Goal: Check status: Check status

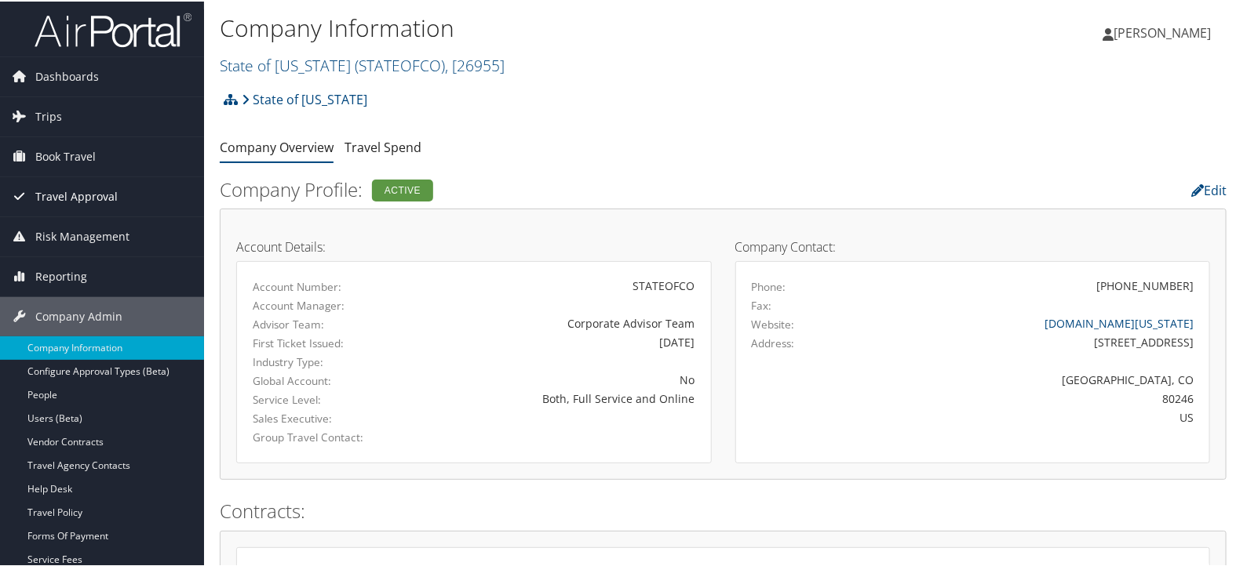
click at [96, 196] on span "Travel Approval" at bounding box center [76, 195] width 82 height 39
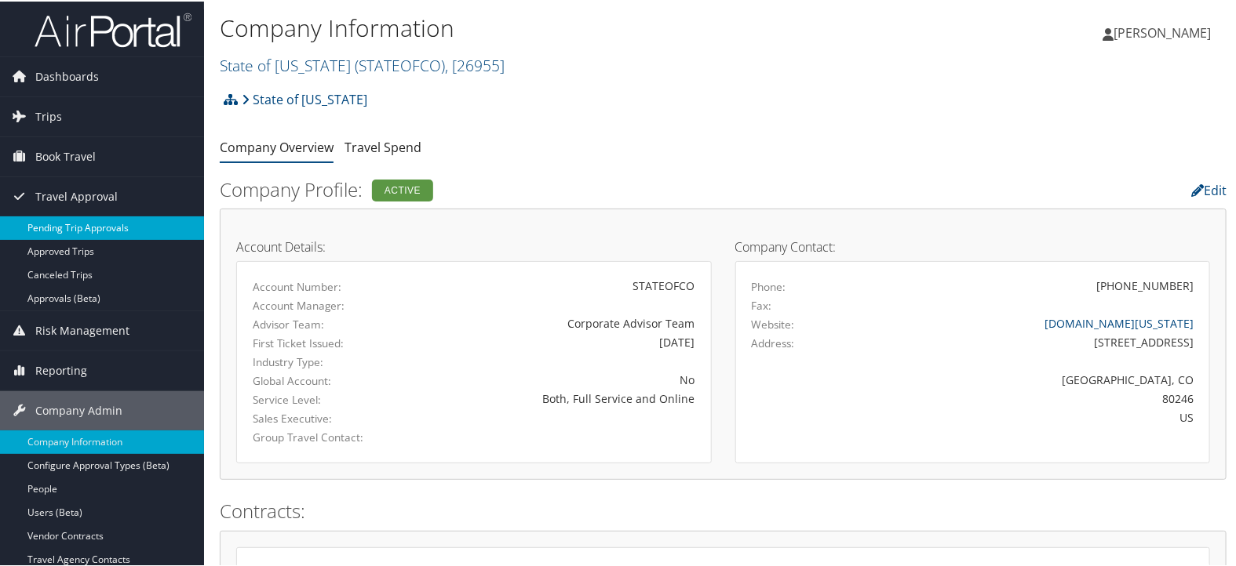
click at [94, 234] on link "Pending Trip Approvals" at bounding box center [102, 227] width 204 height 24
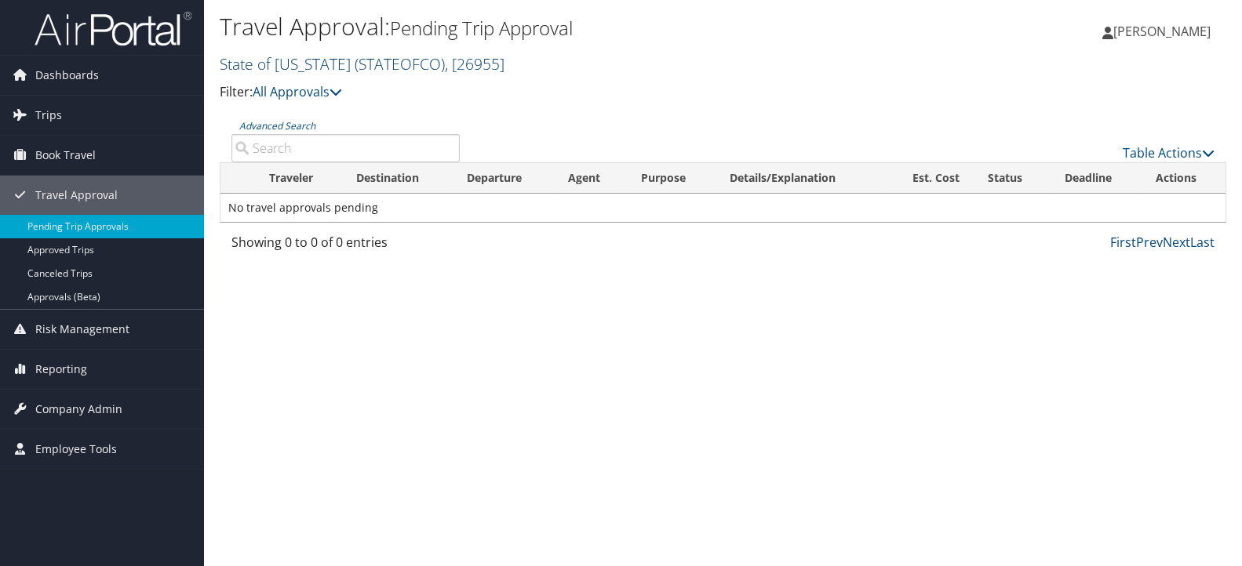
click at [280, 67] on link "State of Colorado ( STATEOFCO ) , [ 26955 ]" at bounding box center [362, 63] width 285 height 21
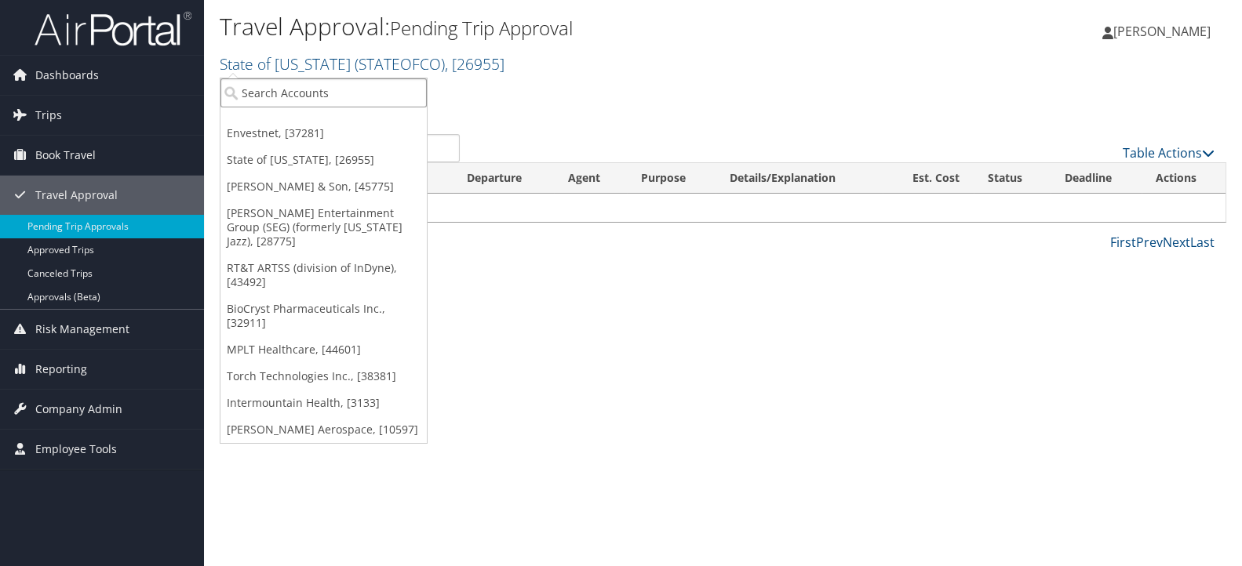
click at [287, 89] on input "search" at bounding box center [323, 92] width 206 height 29
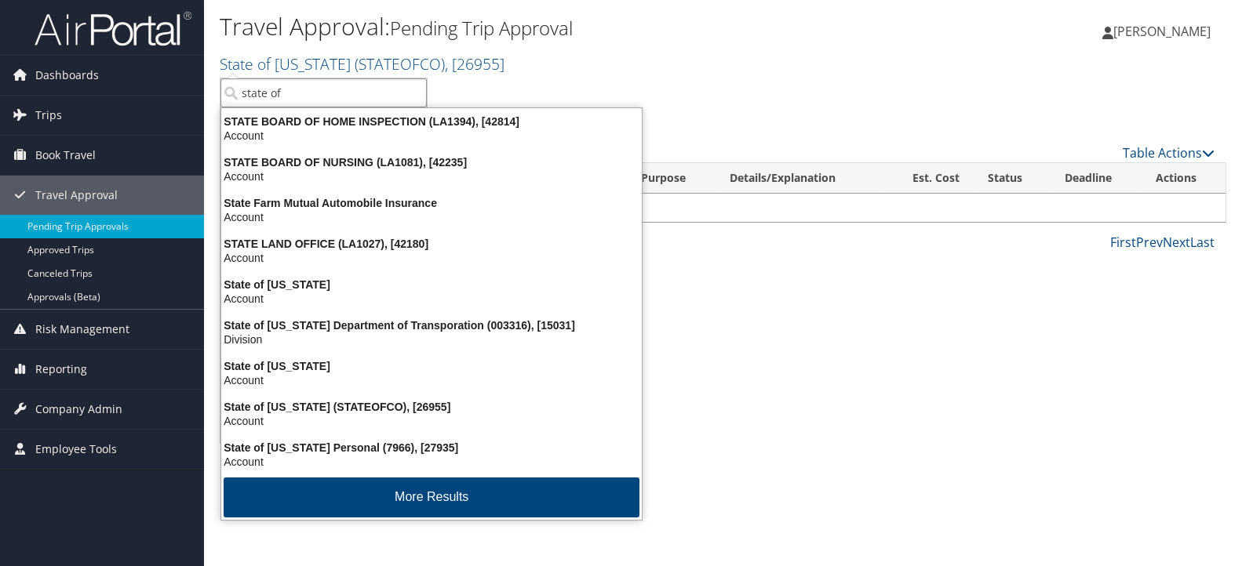
type input "state of l"
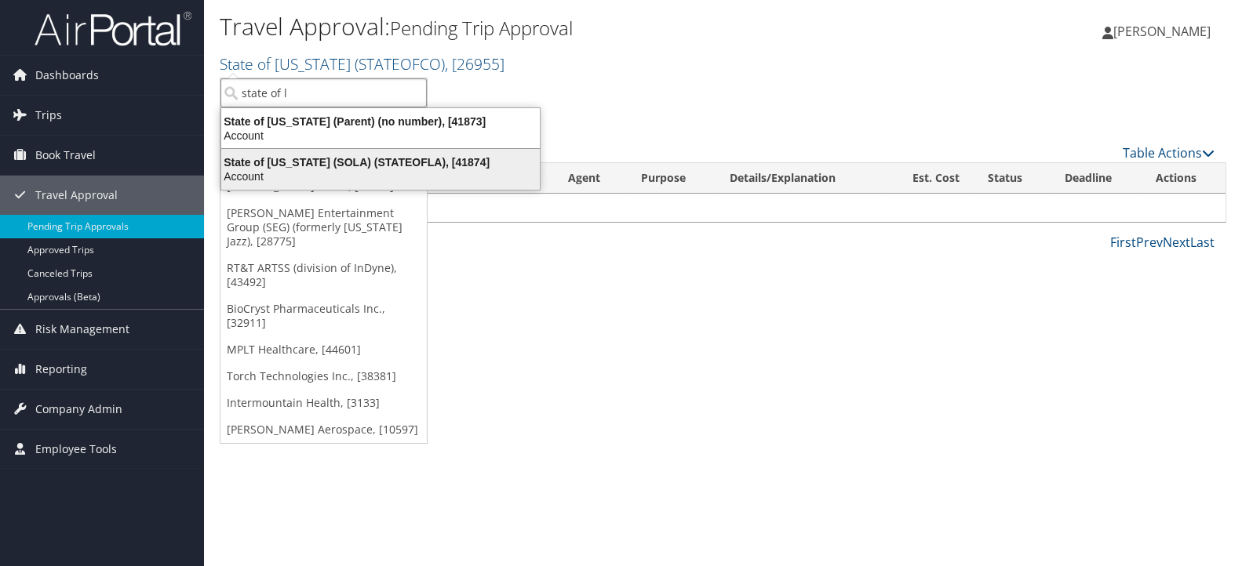
click at [292, 163] on div "State of Louisiana (SOLA) (STATEOFLA), [41874]" at bounding box center [380, 162] width 337 height 14
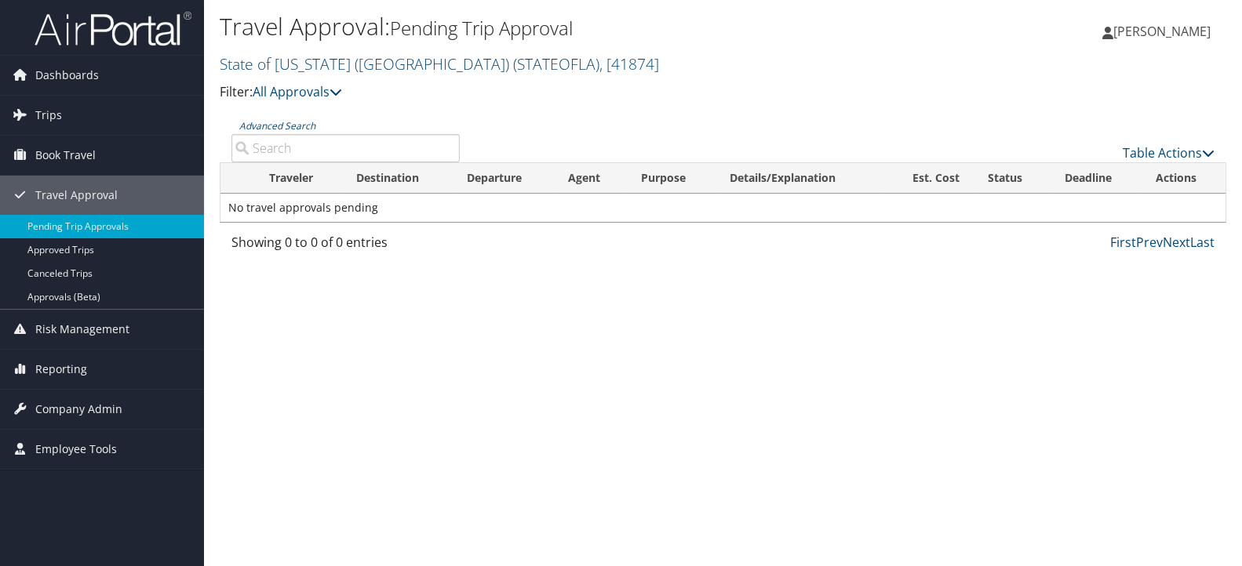
click at [351, 140] on input "Advanced Search" at bounding box center [345, 148] width 228 height 28
paste input "D9MTBC"
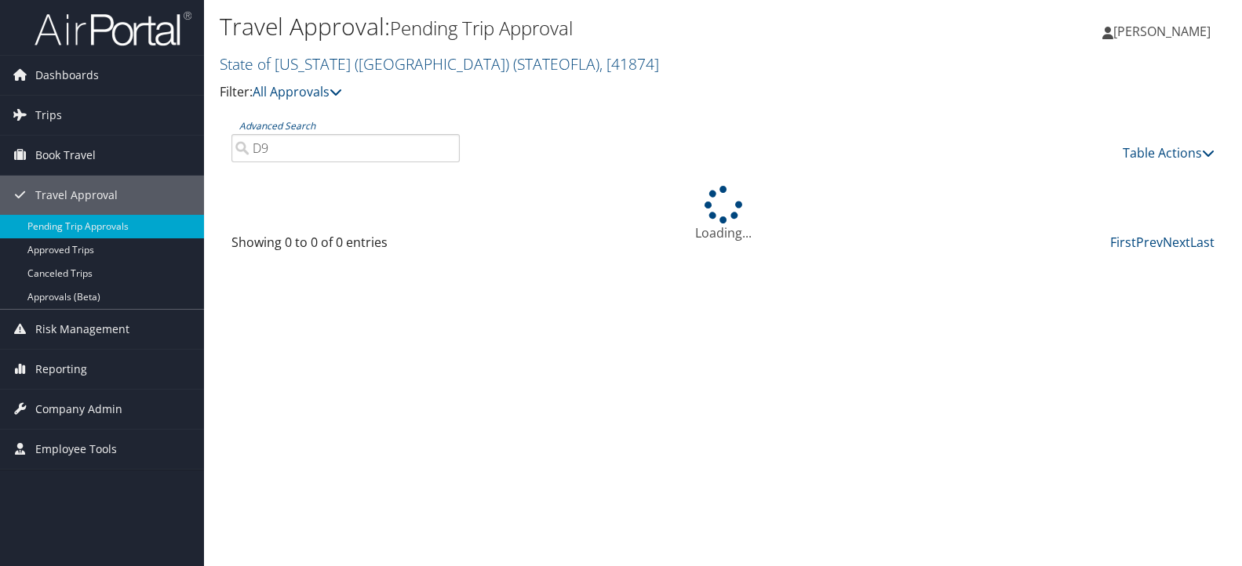
type input "D"
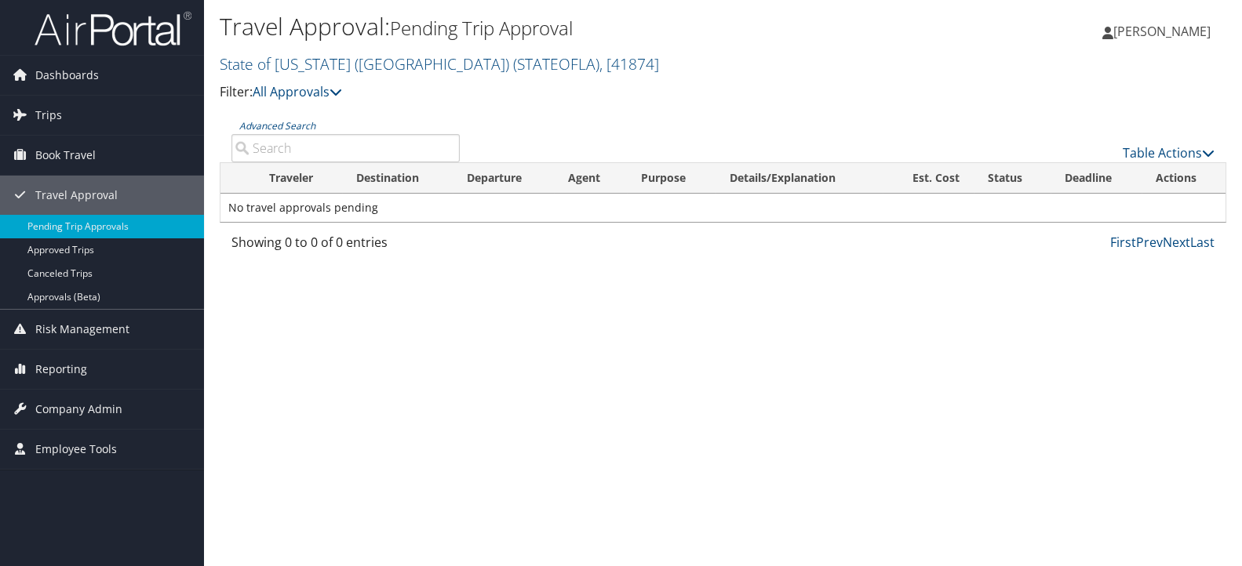
click at [351, 140] on input "Advanced Search" at bounding box center [345, 148] width 228 height 28
type input "[PERSON_NAME]"
